Goal: Task Accomplishment & Management: Manage account settings

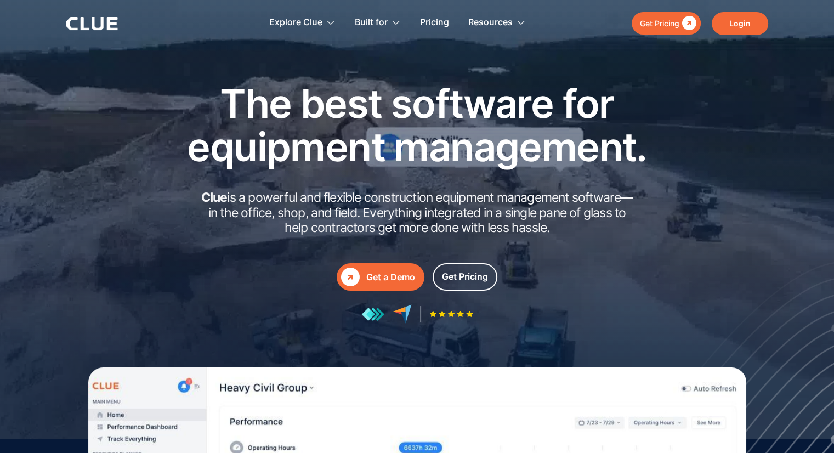
click at [750, 16] on link "Login" at bounding box center [740, 23] width 56 height 23
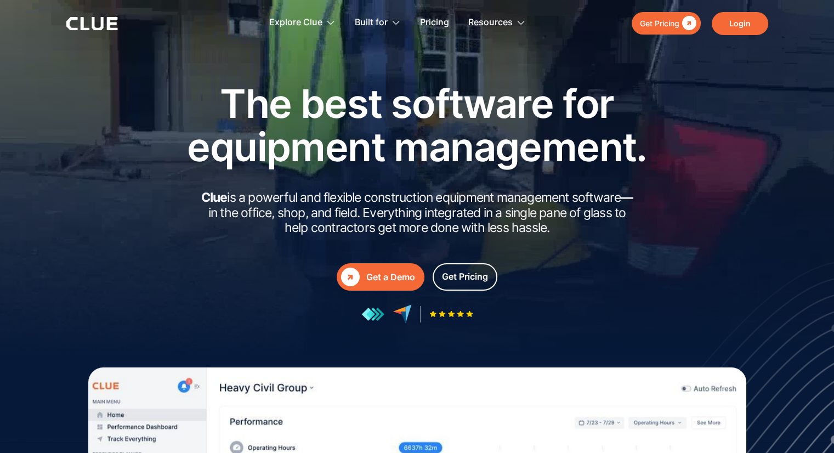
click at [732, 21] on link "Login" at bounding box center [740, 23] width 56 height 23
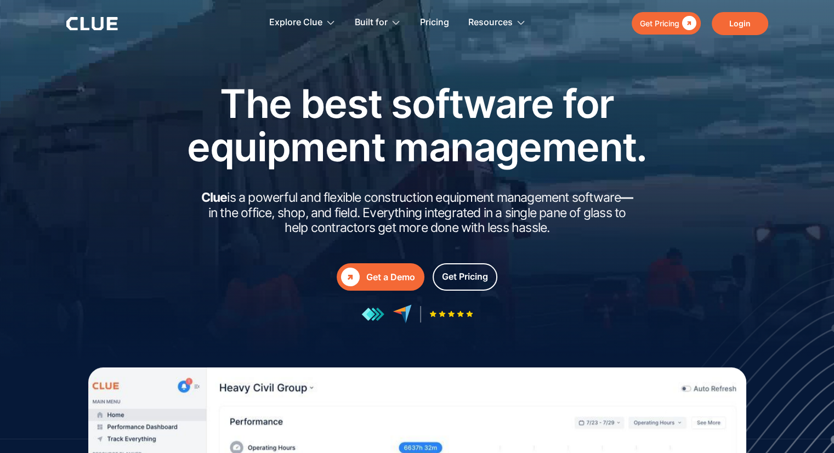
click at [726, 19] on link "Login" at bounding box center [740, 23] width 56 height 23
